Goal: Transaction & Acquisition: Purchase product/service

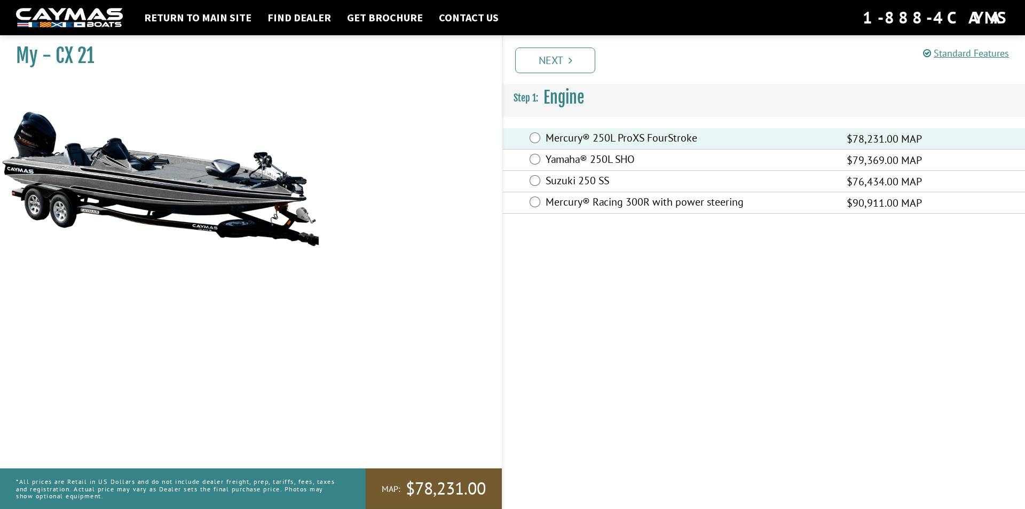
click at [426, 481] on span "$78,231.00" at bounding box center [446, 488] width 80 height 22
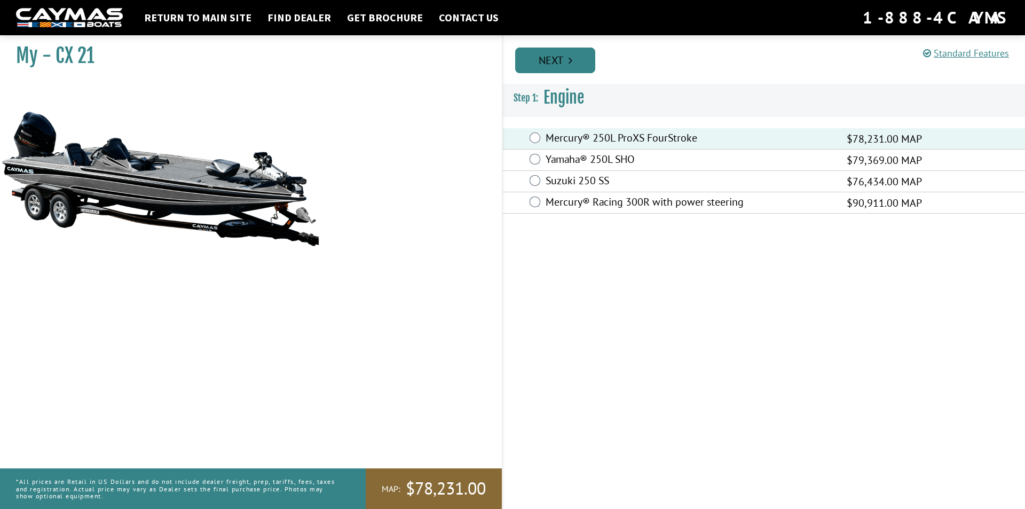
click at [525, 59] on link "Next" at bounding box center [555, 61] width 80 height 26
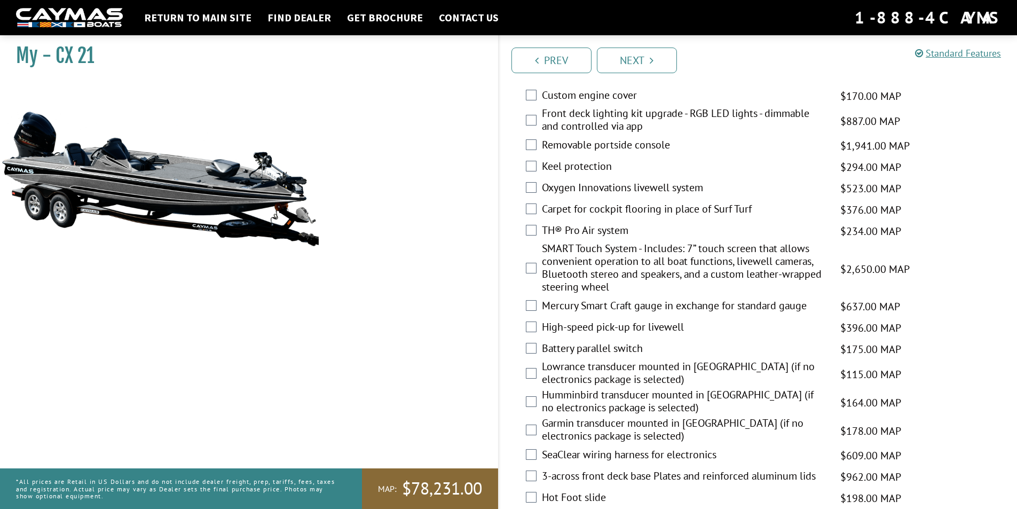
scroll to position [1121, 0]
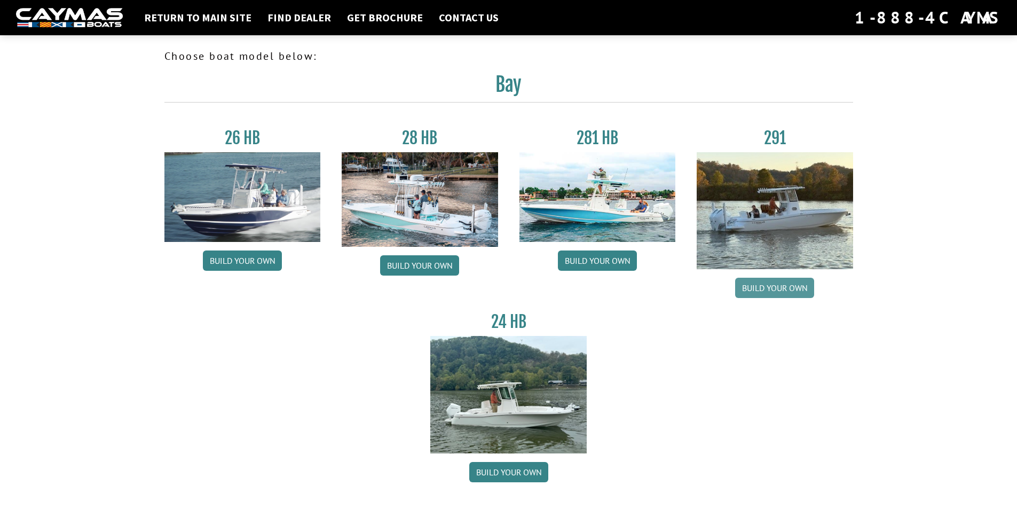
click at [789, 279] on link "Build your own" at bounding box center [774, 288] width 79 height 20
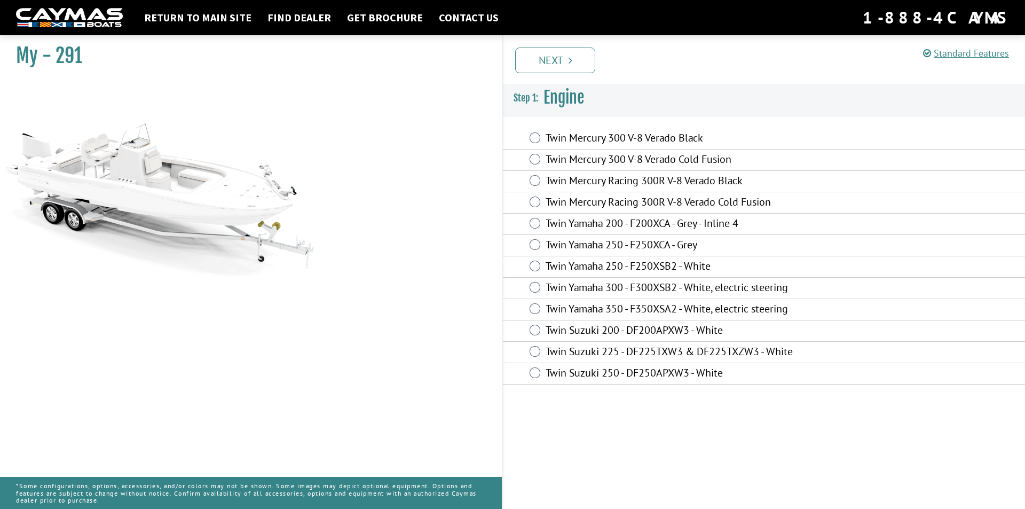
click at [611, 302] on label "Twin Yamaha 350 - F350XSA2 - White, electric steering" at bounding box center [690, 309] width 288 height 15
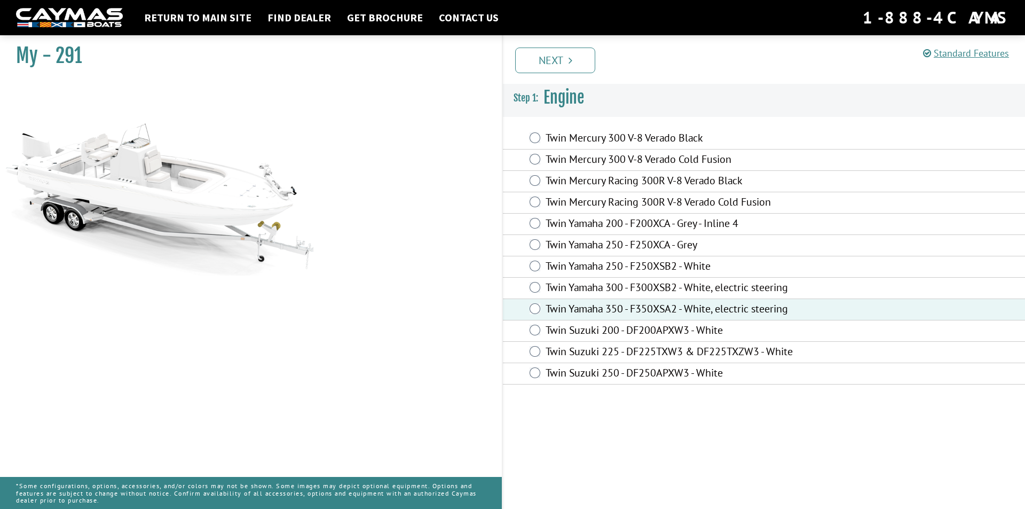
click at [562, 60] on link "Next" at bounding box center [555, 61] width 80 height 26
